Goal: Information Seeking & Learning: Check status

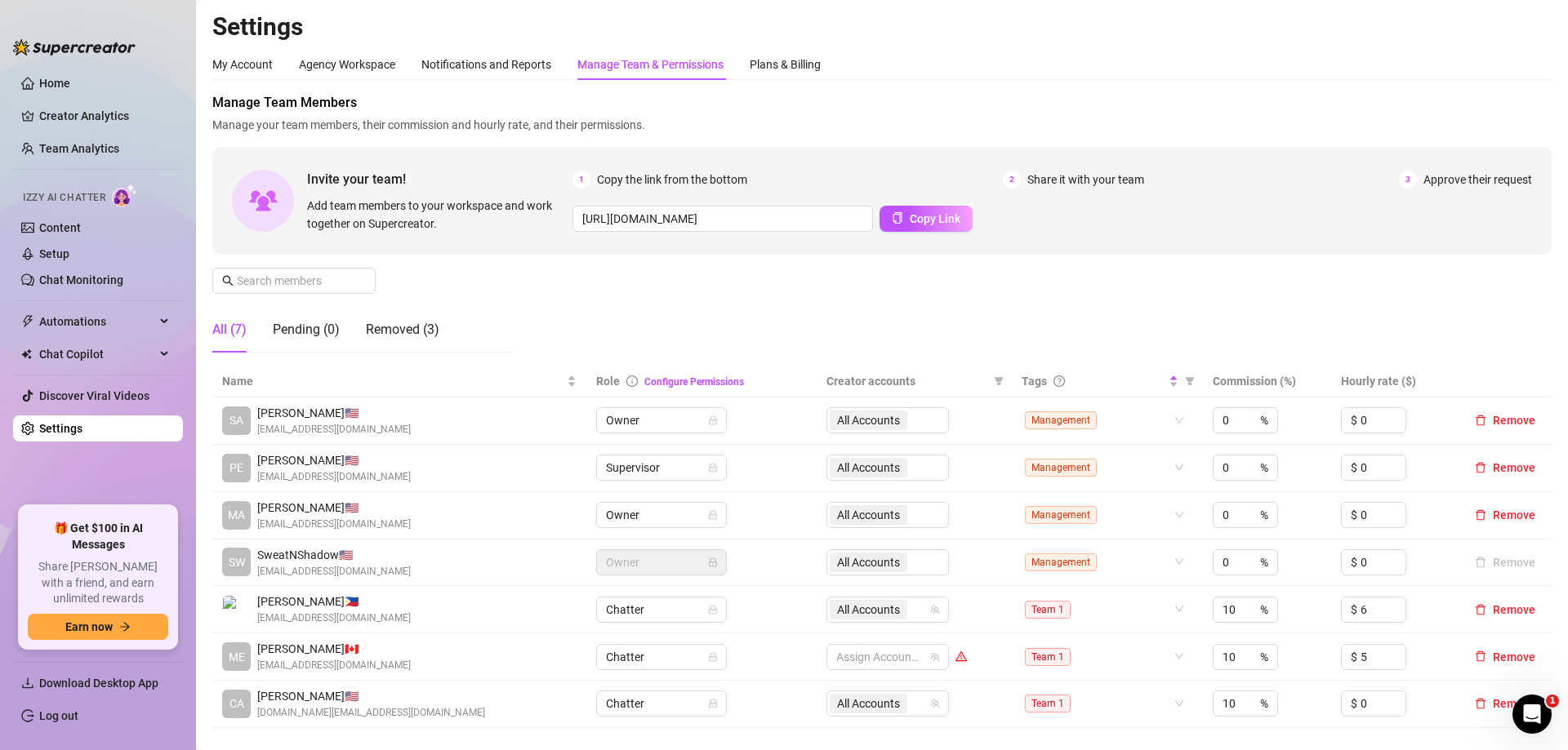
scroll to position [245, 0]
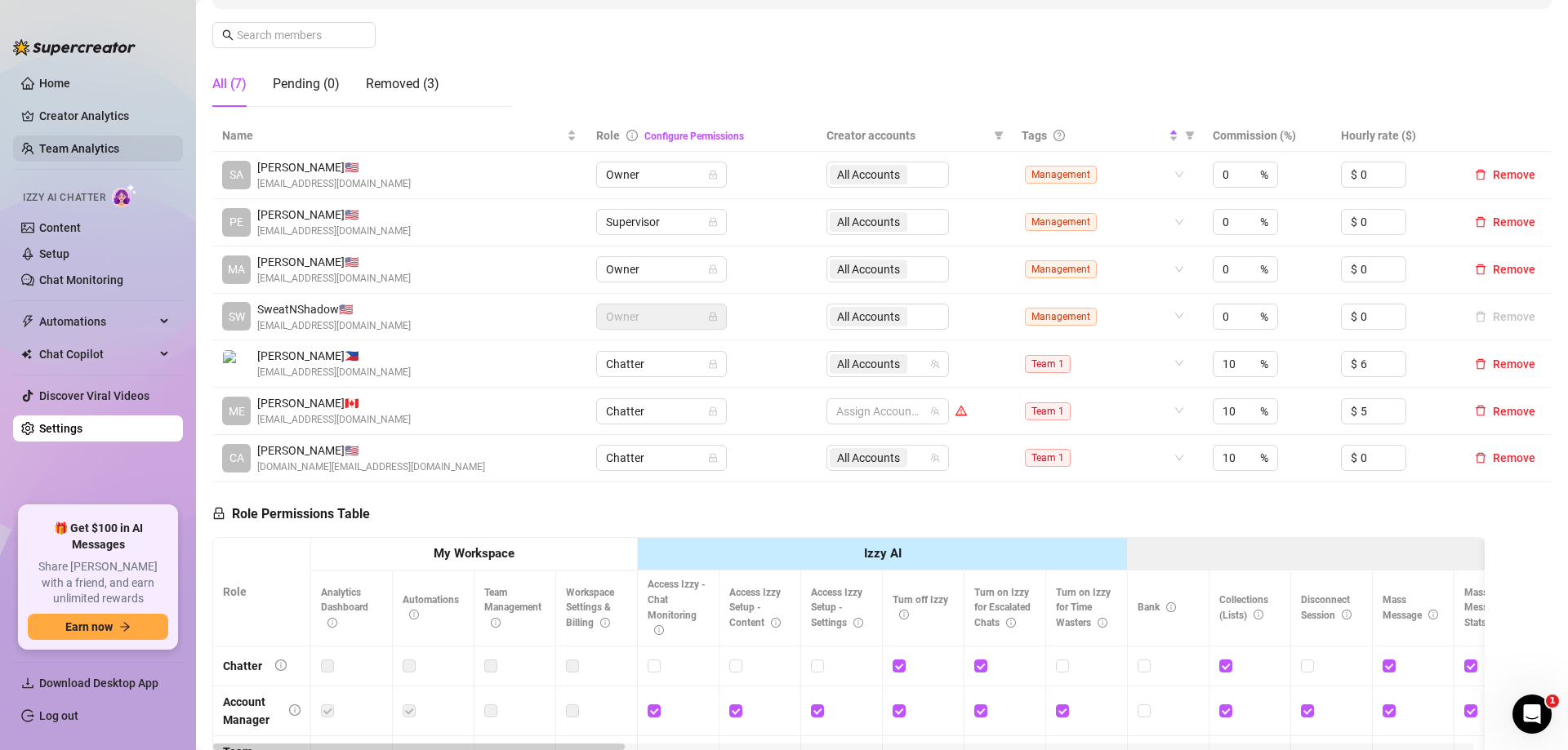
click at [120, 142] on link "Team Analytics" at bounding box center [79, 148] width 80 height 13
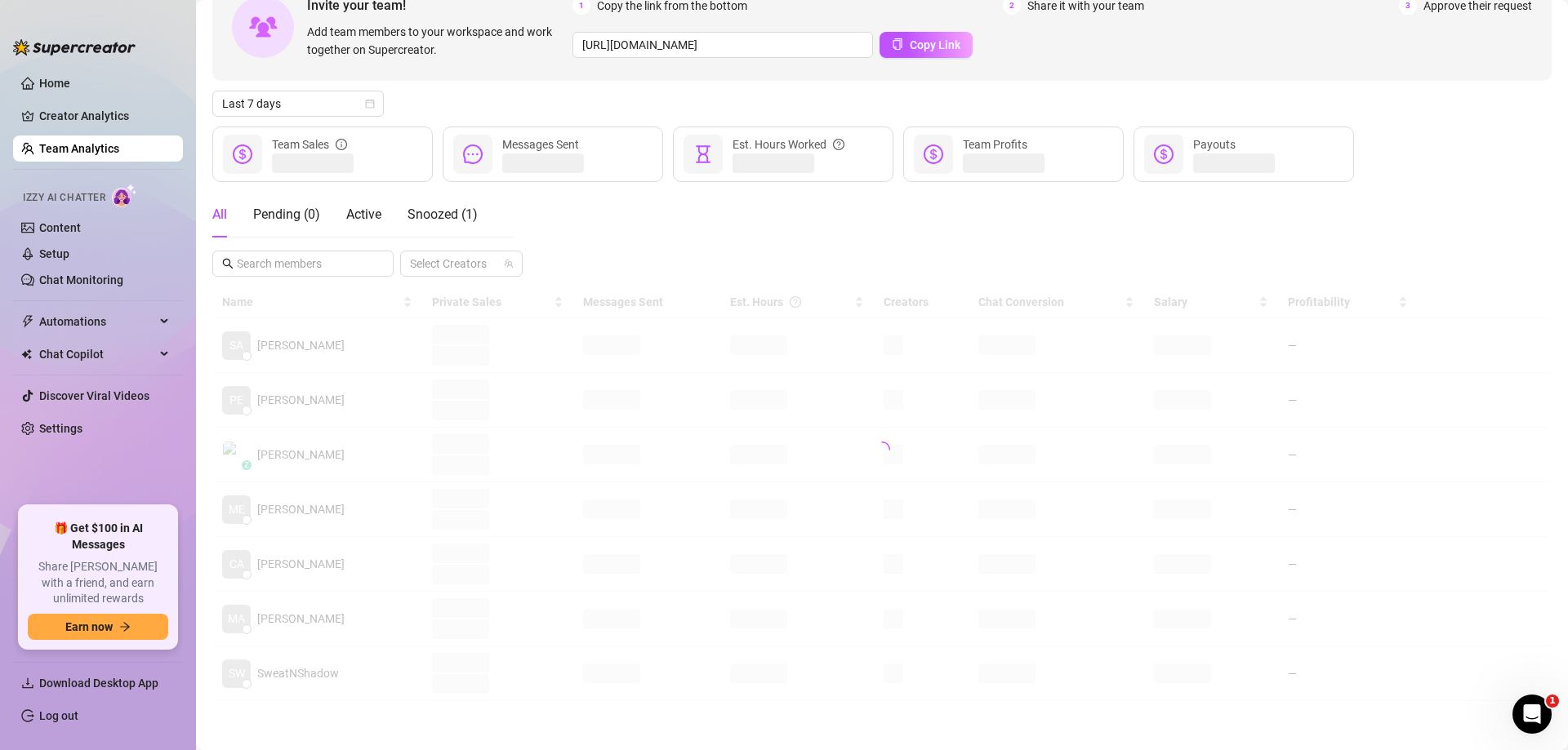
scroll to position [78, 0]
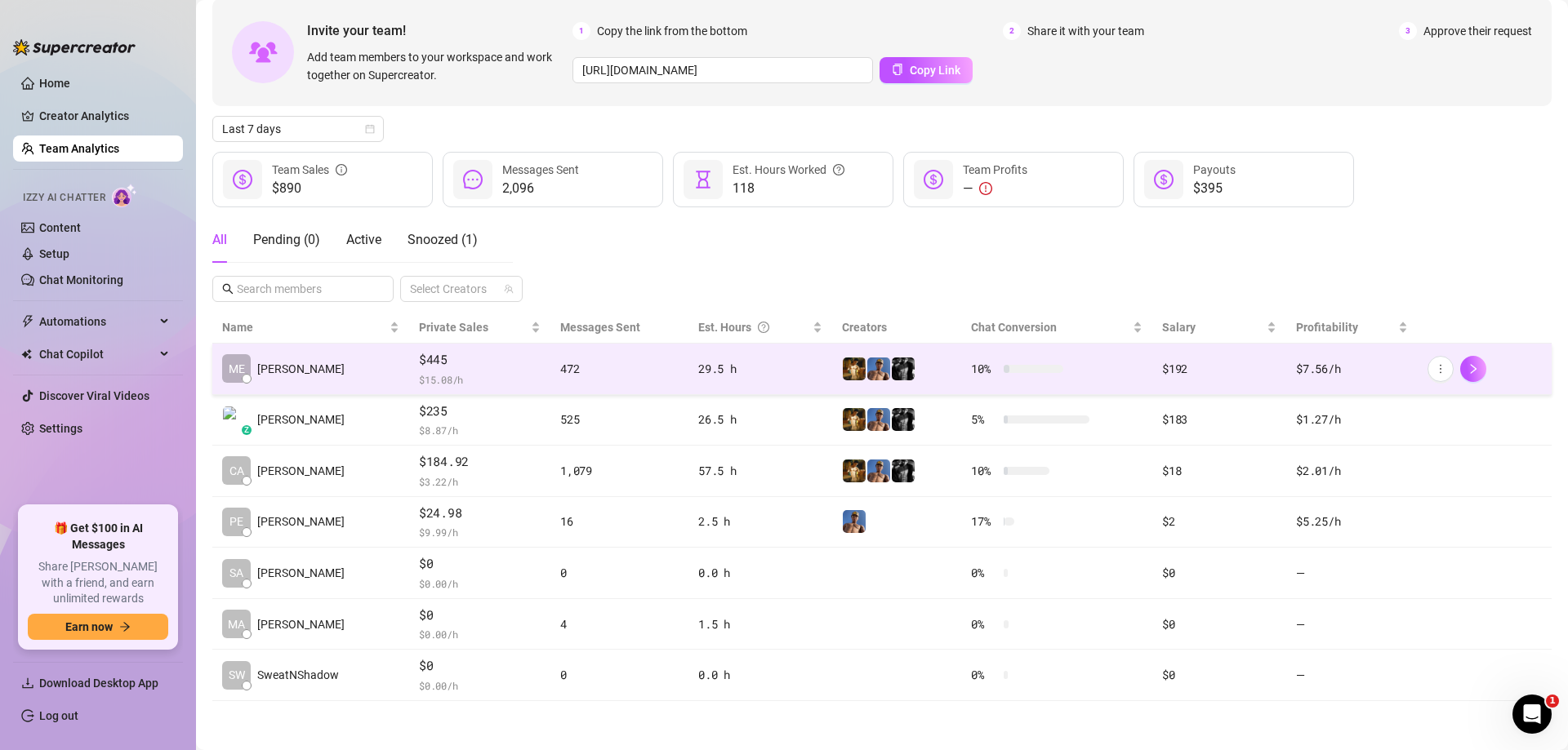
click at [1152, 383] on td "$192" at bounding box center [1219, 369] width 134 height 52
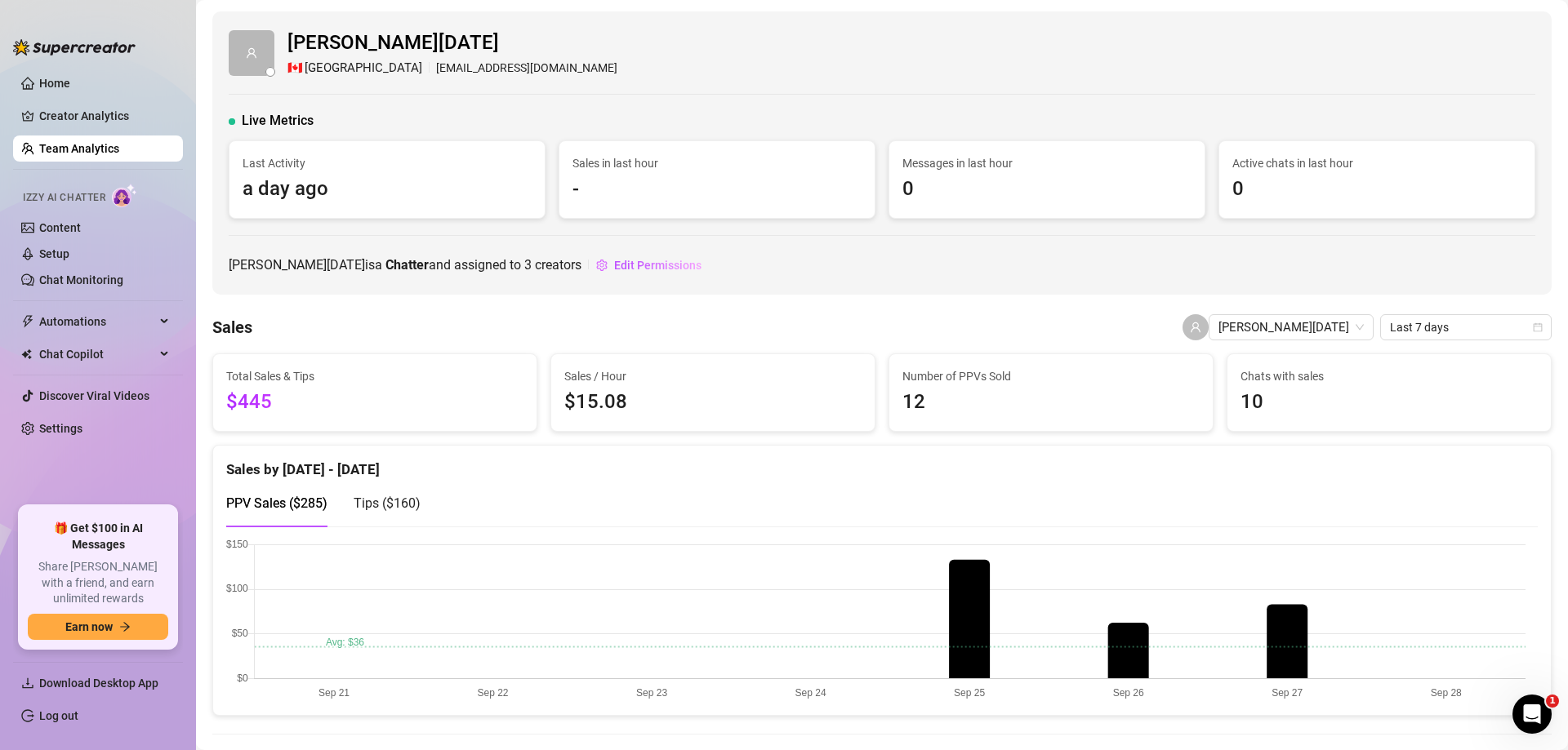
click at [120, 154] on link "Team Analytics" at bounding box center [79, 148] width 80 height 13
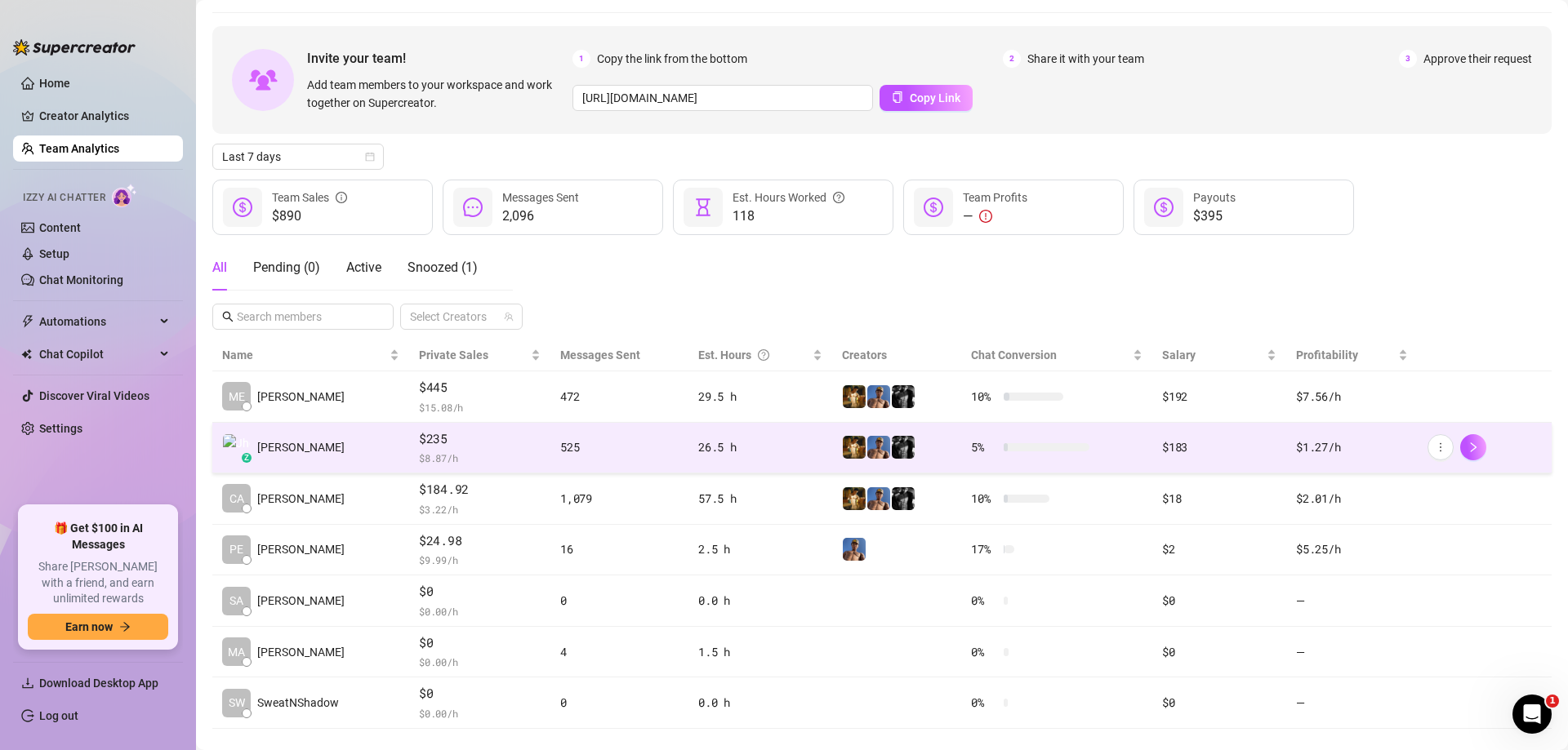
scroll to position [78, 0]
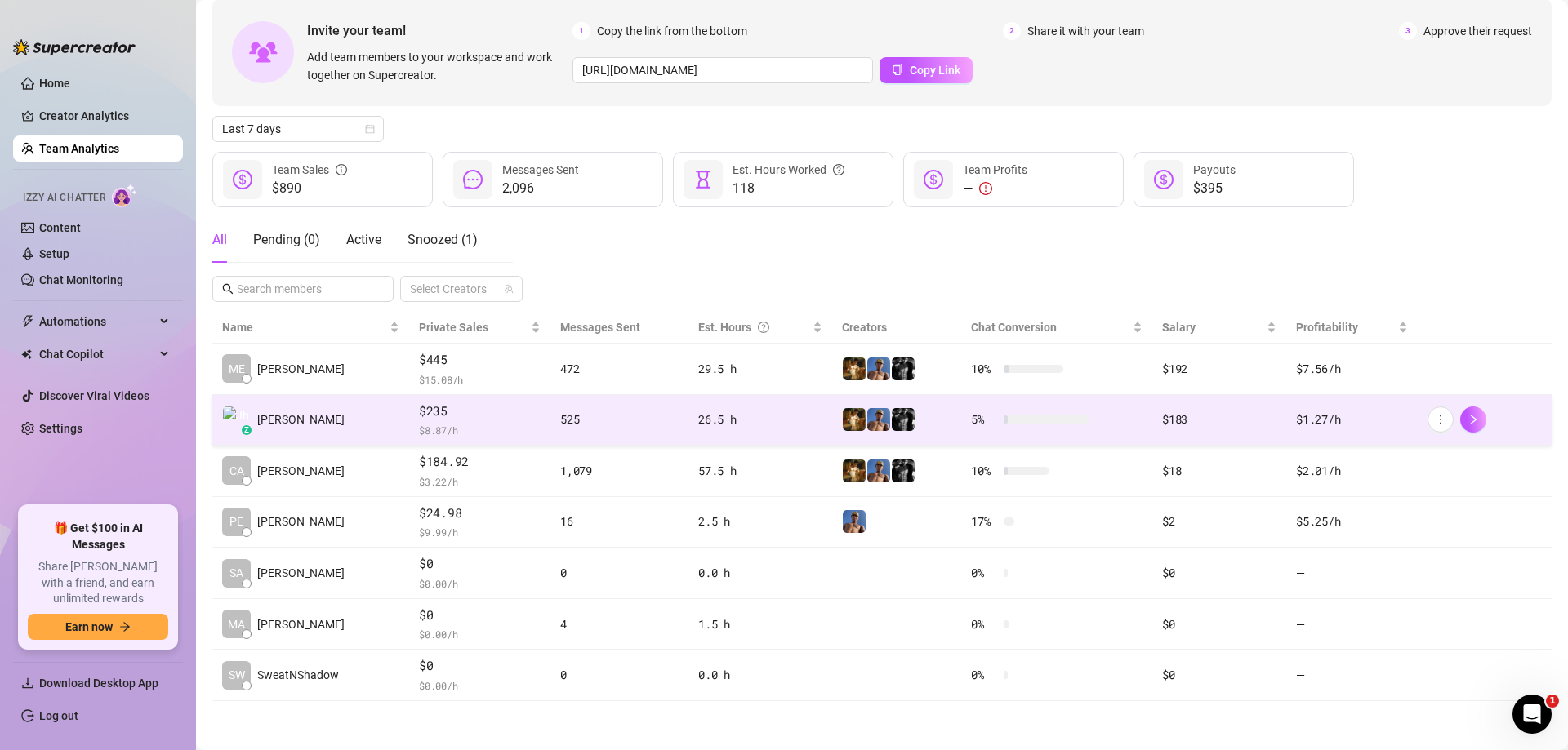
click at [1461, 430] on link at bounding box center [1474, 420] width 26 height 26
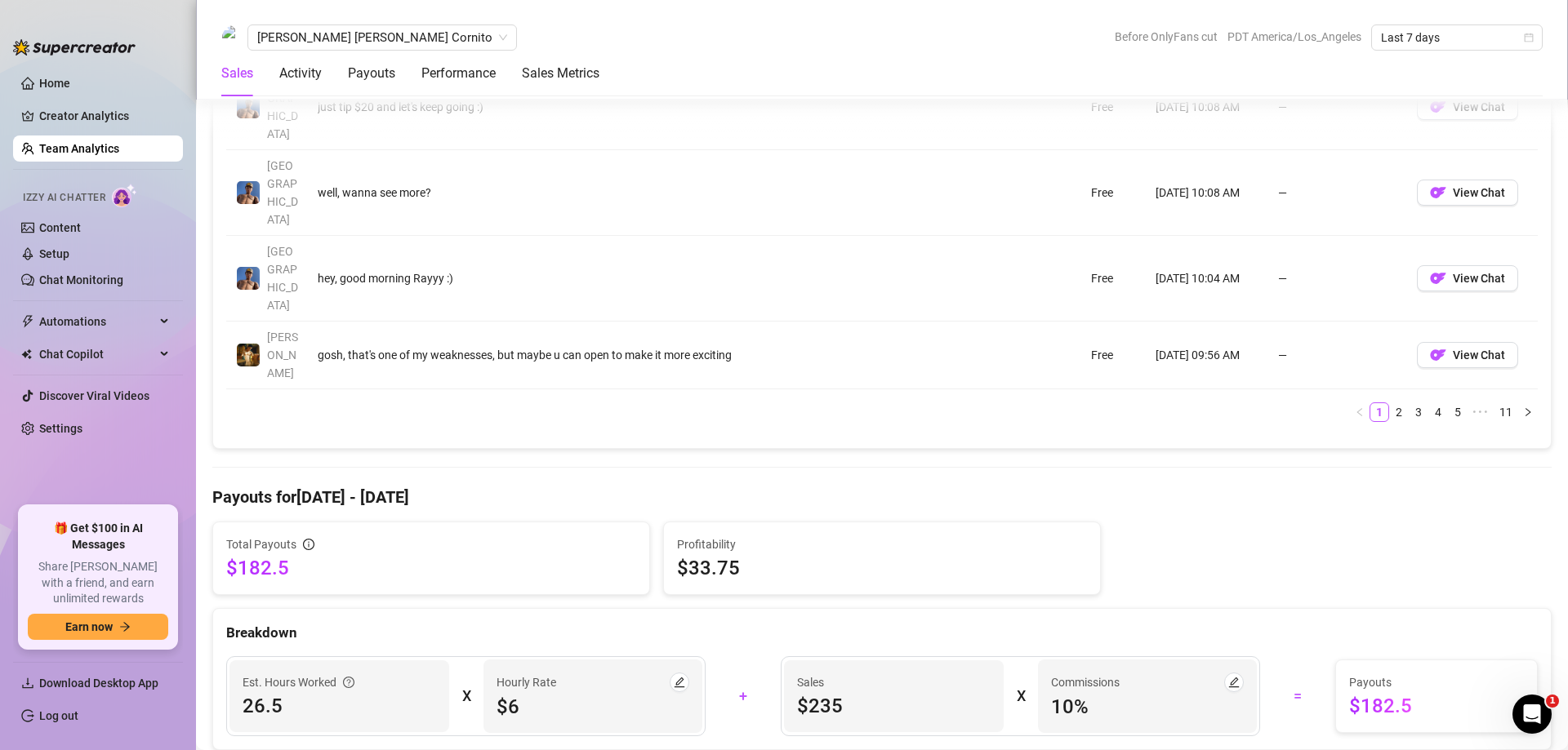
scroll to position [1710, 0]
